Goal: Task Accomplishment & Management: Complete application form

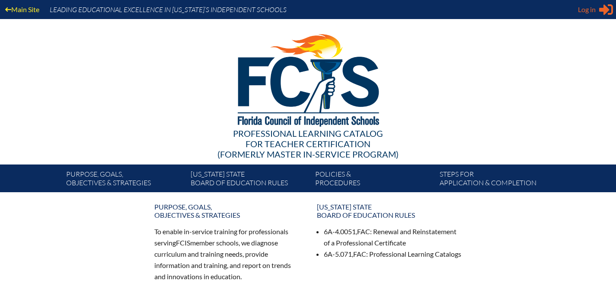
type input "[EMAIL_ADDRESS][DOMAIN_NAME]"
click at [585, 12] on span "Log in" at bounding box center [587, 9] width 18 height 10
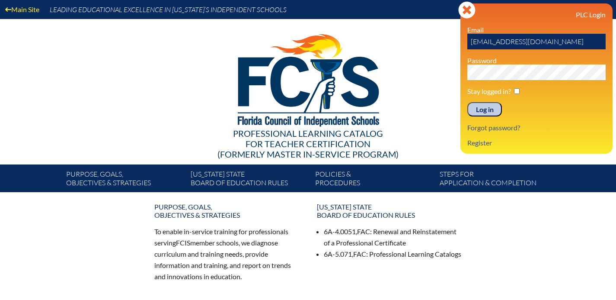
click at [490, 110] on input "Log in" at bounding box center [485, 109] width 35 height 15
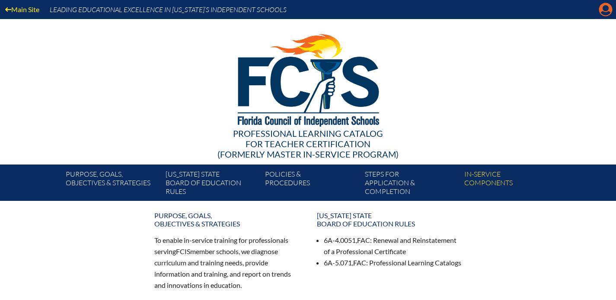
click at [605, 11] on icon at bounding box center [605, 9] width 13 height 13
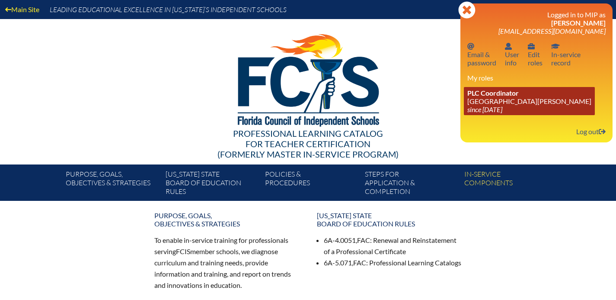
click at [485, 95] on span "PLC Coordinator" at bounding box center [493, 93] width 51 height 8
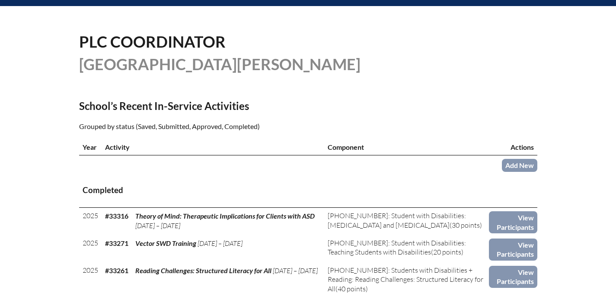
scroll to position [215, 0]
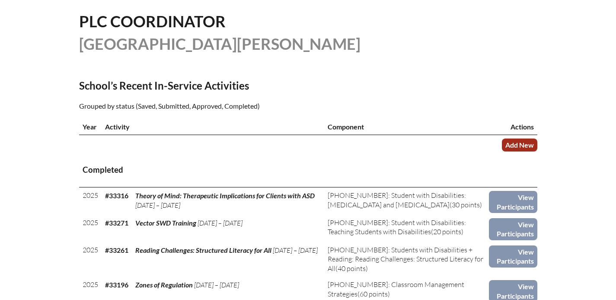
click at [522, 140] on link "Add New" at bounding box center [519, 144] width 35 height 13
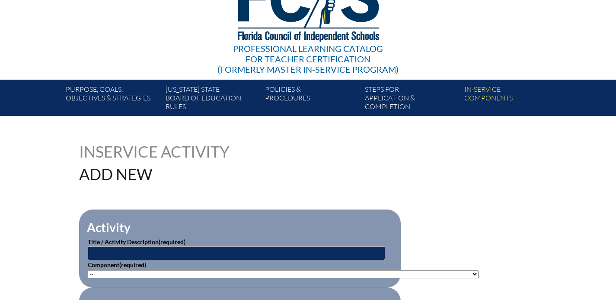
scroll to position [156, 0]
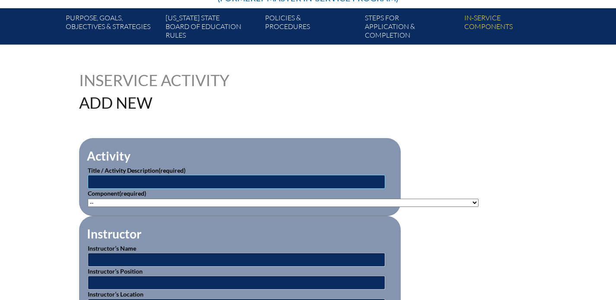
click at [251, 177] on input "text" at bounding box center [237, 182] width 298 height 14
type input "Education Week Mini-Course: Accelerate Learning"
click at [183, 200] on select"]"] "-- [PHONE_NUMBER]: Appropriate Art Activities [PHONE_NUMBER]: Concept and Art P…" at bounding box center [283, 203] width 391 height 8
select select"]"] "20427"
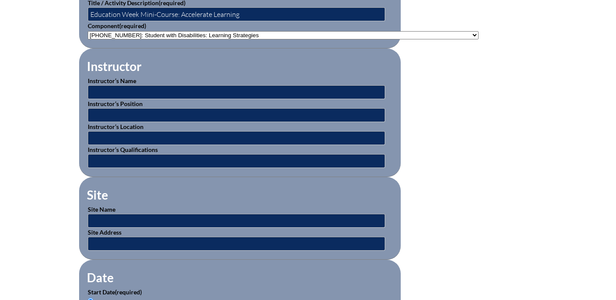
scroll to position [328, 0]
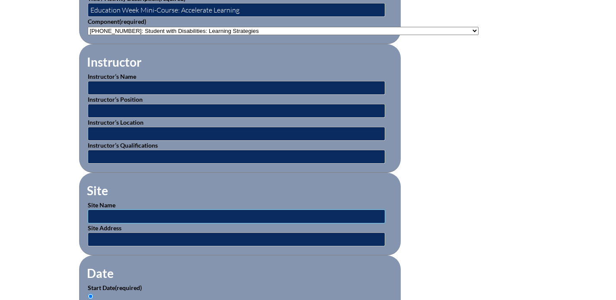
click at [231, 212] on input "text" at bounding box center [237, 216] width 298 height 14
type input "Education Week"
click at [110, 240] on input "text" at bounding box center [237, 239] width 298 height 14
paste input "https://www.edweek.org/leadership/accelerate-learning-in-5-weeks/2023/03"
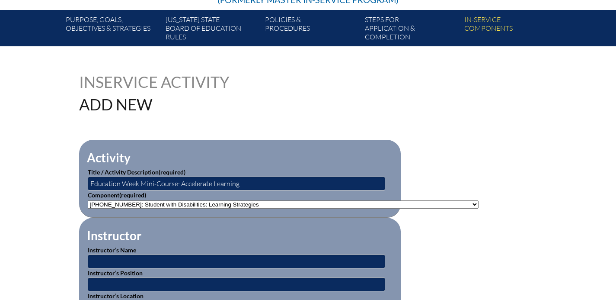
scroll to position [157, 0]
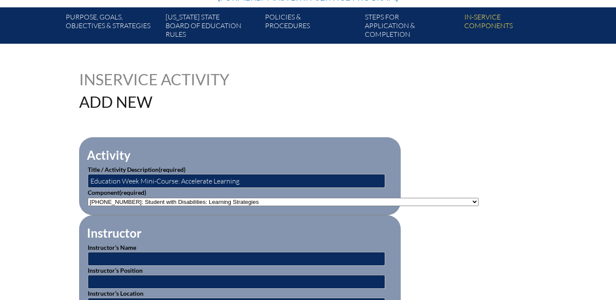
type input "https://www.edweek.org/leadership/accelerate-learning-in-5-weeks/2023/03"
click at [154, 202] on select"]"] "-- 1-000-001: Appropriate Art Activities 1-000-002: Concept and Art Process for…" at bounding box center [283, 202] width 391 height 8
select select"]"] "20393"
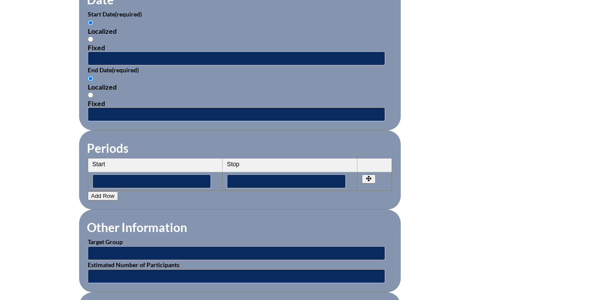
scroll to position [595, 0]
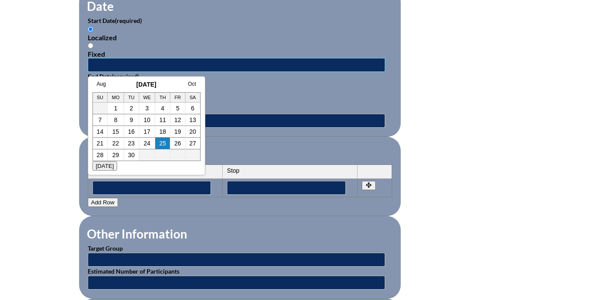
click at [147, 64] on input "text" at bounding box center [237, 65] width 298 height 14
click at [104, 83] on link "Aug" at bounding box center [101, 84] width 9 height 6
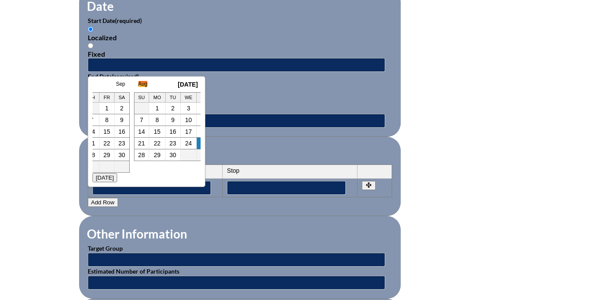
scroll to position [0, 9]
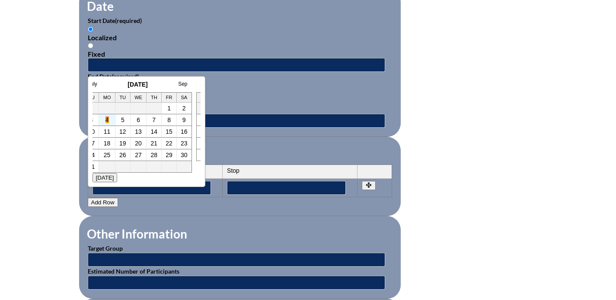
click at [107, 120] on link "4" at bounding box center [107, 119] width 3 height 7
type input "[DATE] 3:04 PM"
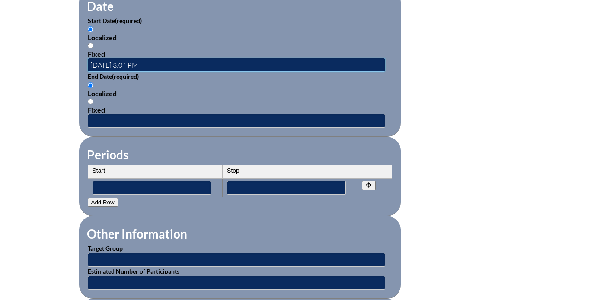
scroll to position [0, 0]
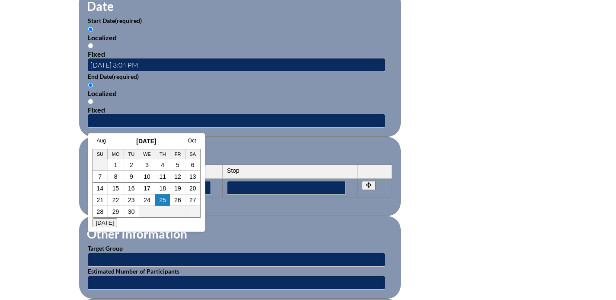
click at [103, 121] on input "text" at bounding box center [237, 121] width 298 height 14
click at [127, 200] on td "23" at bounding box center [131, 200] width 15 height 12
click at [161, 200] on link "25" at bounding box center [162, 199] width 7 height 7
type input "2025-09-25 3:04 PM"
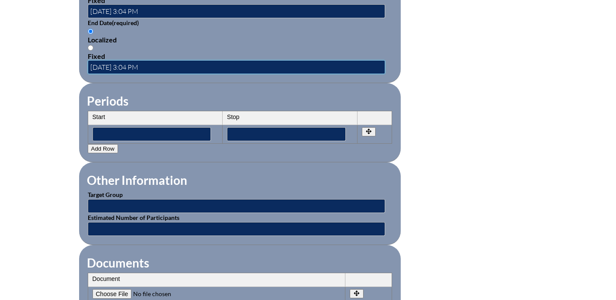
scroll to position [663, 0]
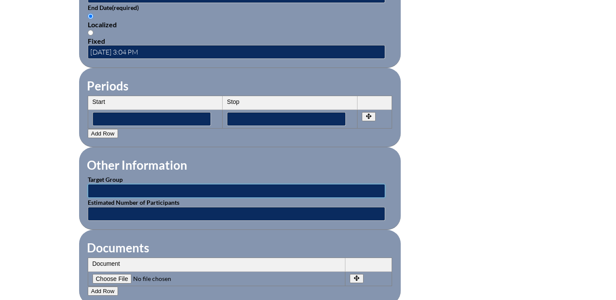
click at [171, 187] on input "text" at bounding box center [237, 191] width 298 height 14
type input "Faculty"
click at [141, 212] on input "text" at bounding box center [237, 214] width 298 height 14
type input "1"
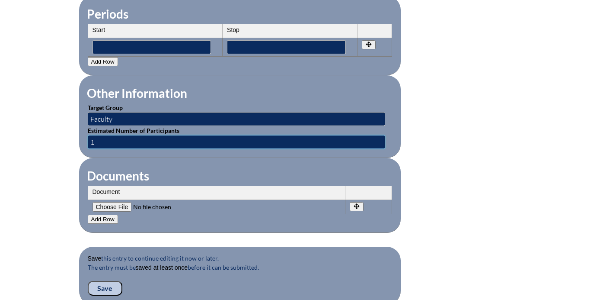
scroll to position [754, 0]
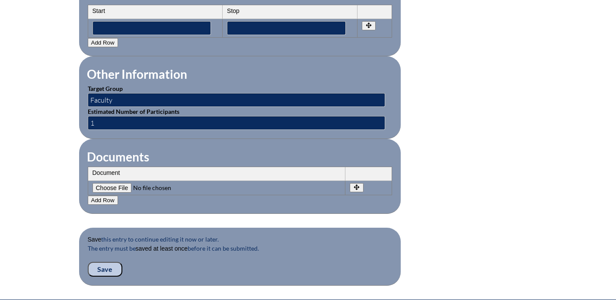
click at [110, 269] on input "Save" at bounding box center [105, 269] width 35 height 15
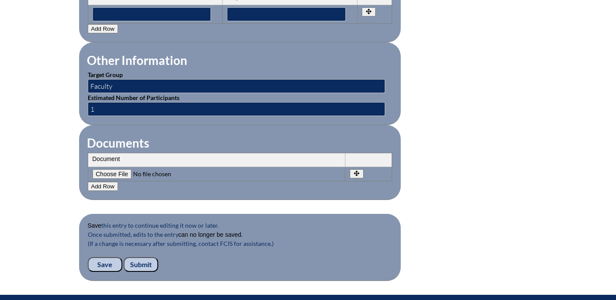
scroll to position [903, 0]
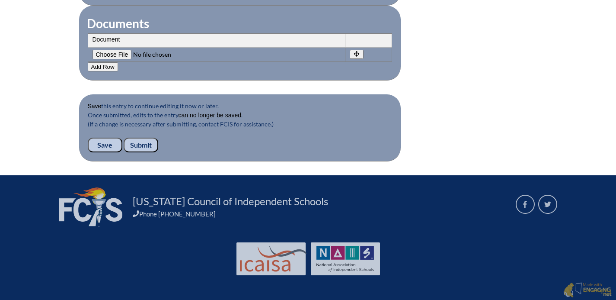
click at [141, 147] on input "Submit" at bounding box center [141, 145] width 35 height 15
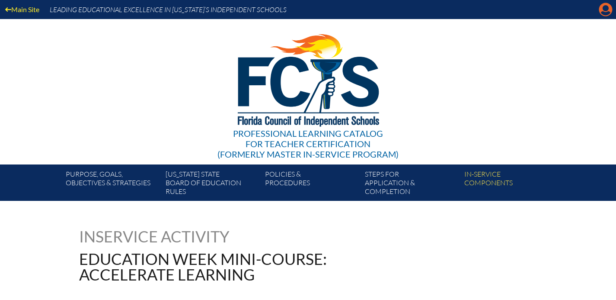
click at [601, 11] on icon at bounding box center [605, 9] width 13 height 13
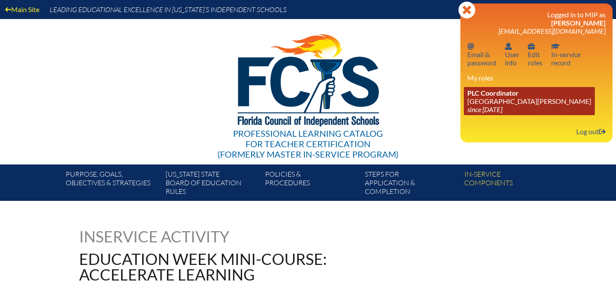
click at [507, 90] on span "PLC Coordinator" at bounding box center [493, 93] width 51 height 8
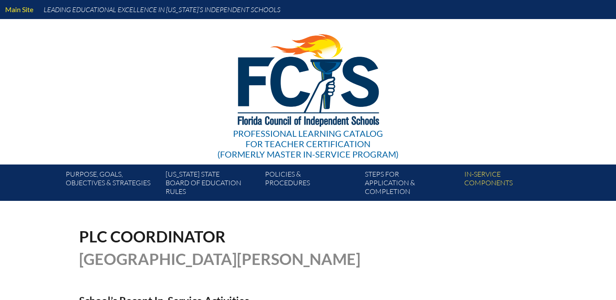
click at [509, 98] on div "Professional Learning Catalog for Teacher Certification (formerly Master In-ser…" at bounding box center [308, 91] width 526 height 145
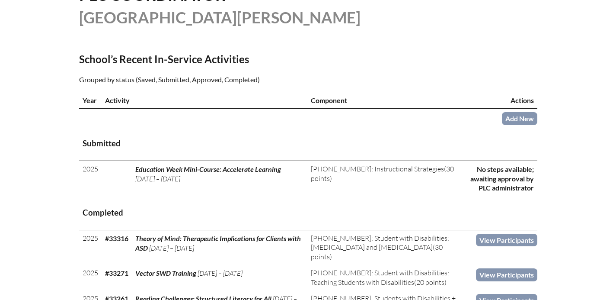
scroll to position [278, 0]
